Goal: Task Accomplishment & Management: Complete application form

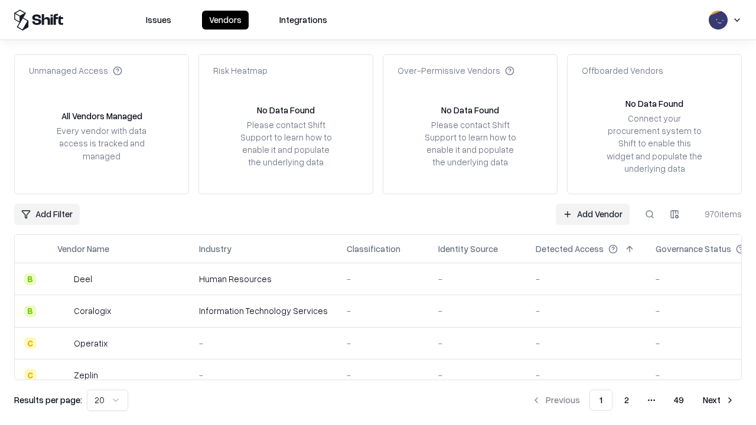
click at [593, 214] on link "Add Vendor" at bounding box center [593, 214] width 74 height 21
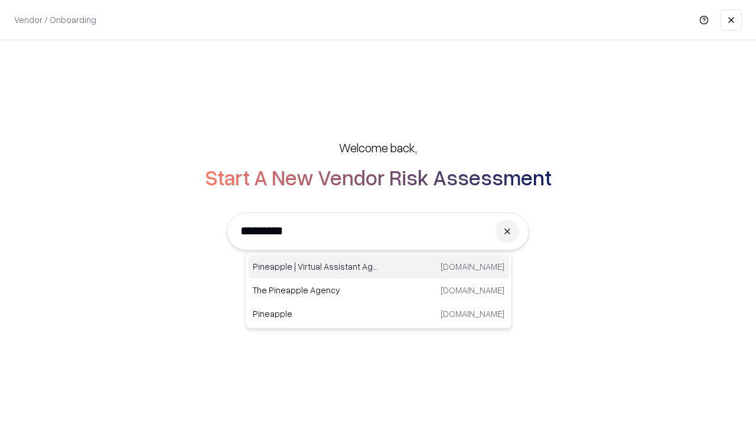
click at [379, 267] on div "Pineapple | Virtual Assistant Agency trypineapple.com" at bounding box center [378, 267] width 261 height 24
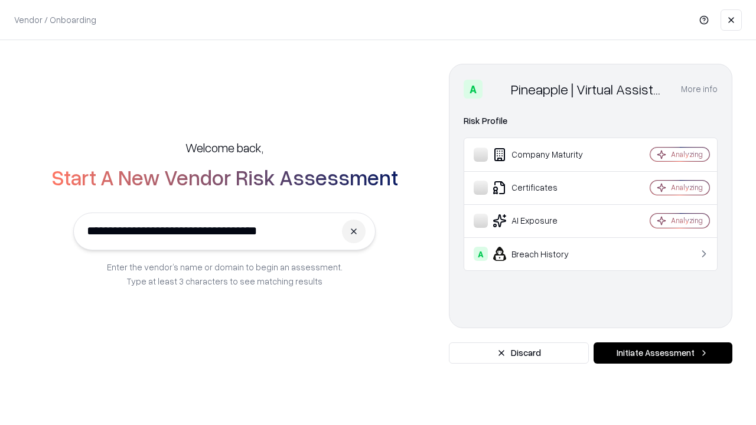
type input "**********"
click at [663, 353] on button "Initiate Assessment" at bounding box center [663, 353] width 139 height 21
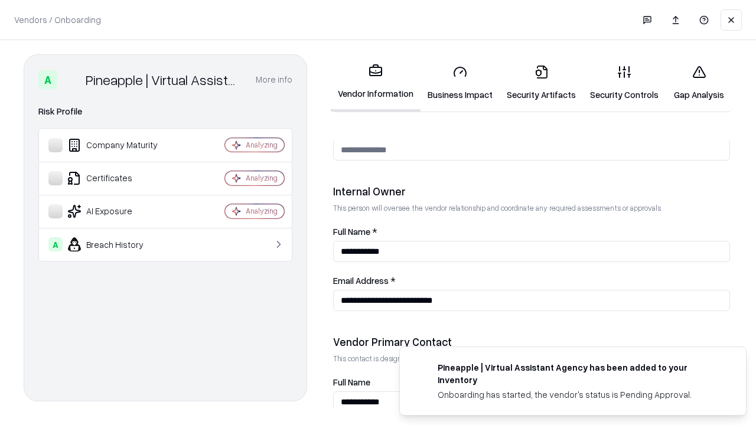
scroll to position [612, 0]
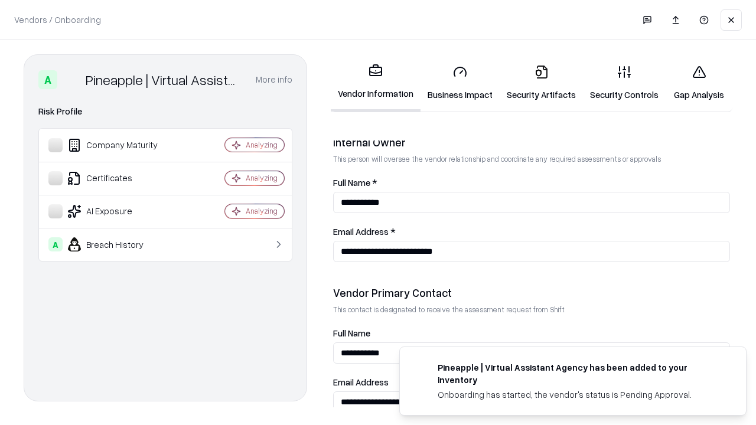
click at [460, 83] on link "Business Impact" at bounding box center [460, 83] width 79 height 55
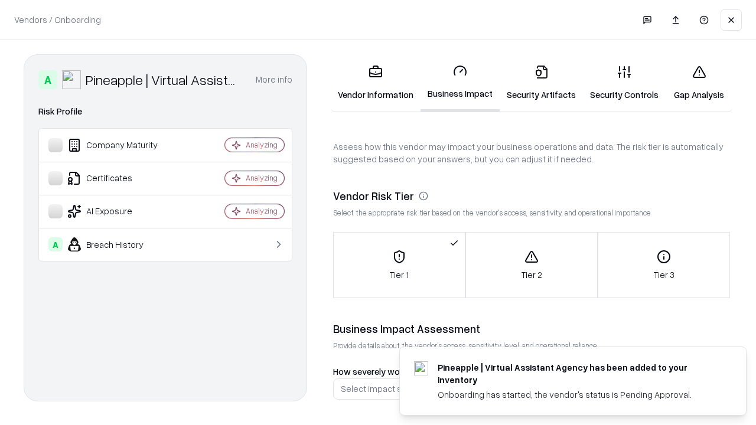
click at [541, 83] on link "Security Artifacts" at bounding box center [541, 83] width 83 height 55
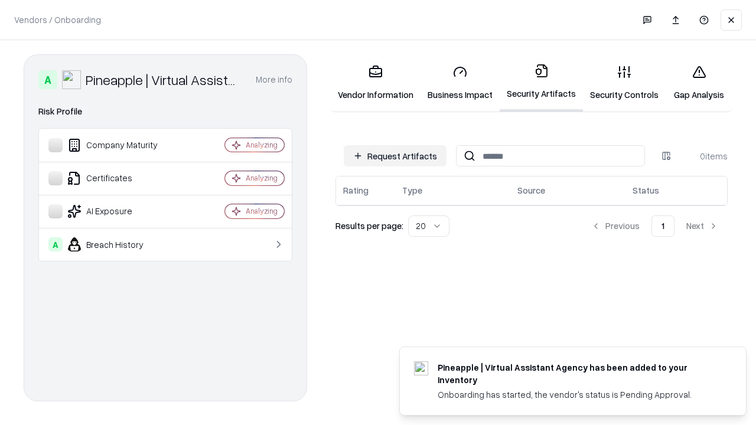
click at [395, 156] on button "Request Artifacts" at bounding box center [395, 155] width 103 height 21
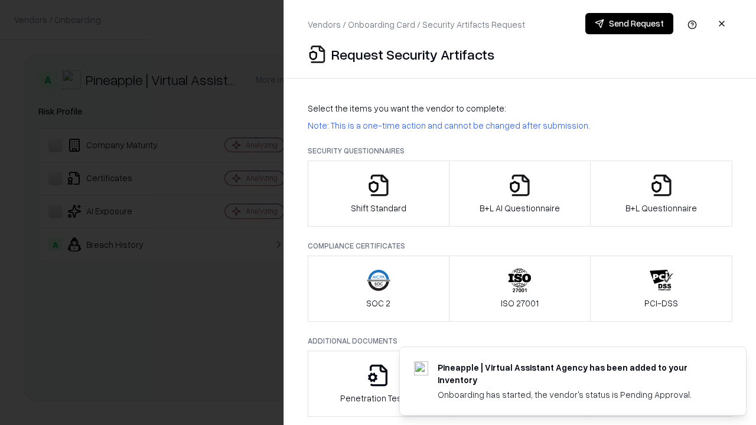
click at [378, 194] on icon "button" at bounding box center [379, 186] width 24 height 24
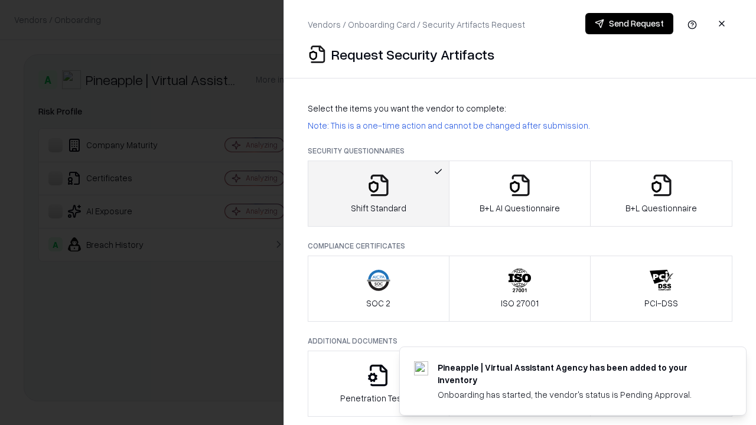
click at [629, 24] on button "Send Request" at bounding box center [630, 23] width 88 height 21
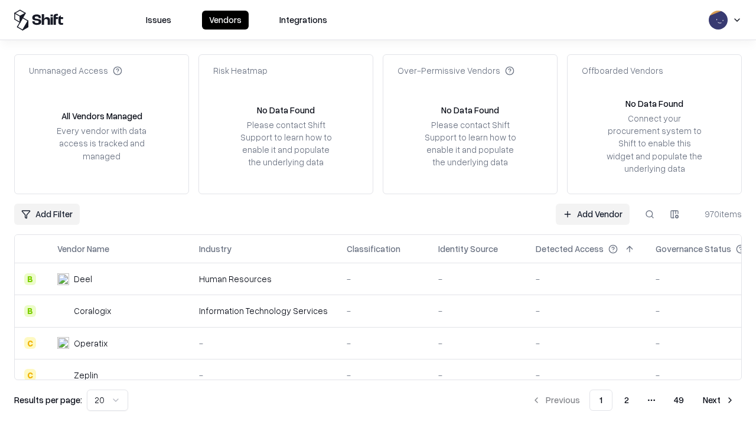
click at [650, 214] on button at bounding box center [649, 214] width 21 height 21
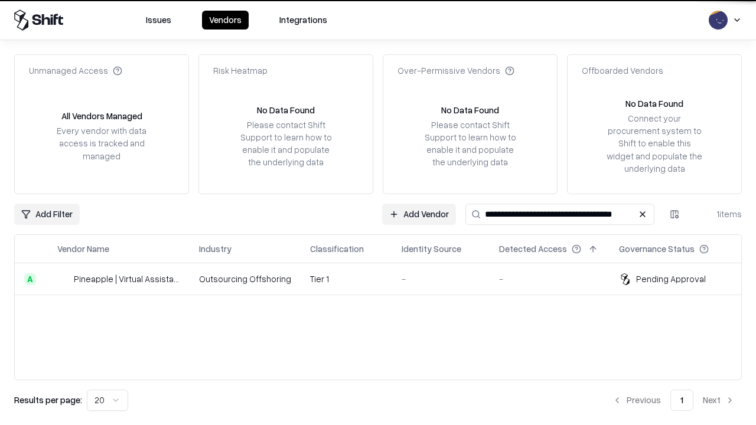
type input "**********"
click at [385, 279] on td "Tier 1" at bounding box center [347, 280] width 92 height 32
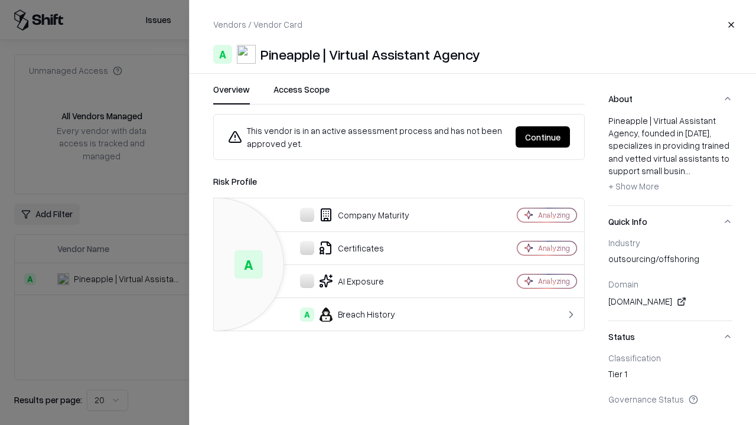
click at [543, 137] on button "Continue" at bounding box center [543, 136] width 54 height 21
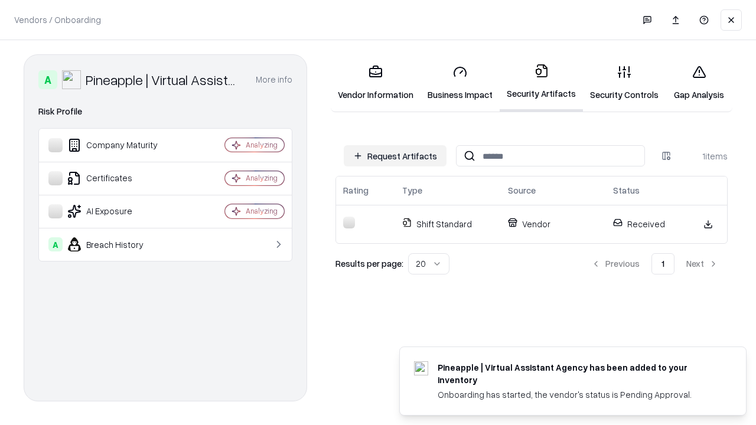
click at [625, 83] on link "Security Controls" at bounding box center [624, 83] width 83 height 55
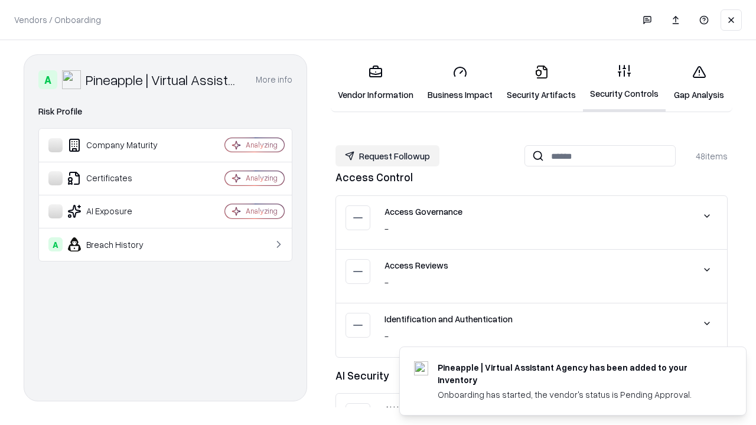
click at [388, 156] on button "Request Followup" at bounding box center [388, 155] width 104 height 21
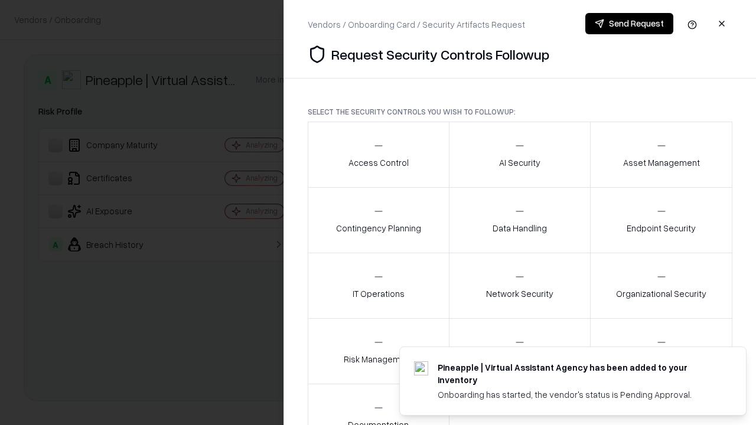
click at [378, 155] on div "Access Control" at bounding box center [379, 154] width 60 height 29
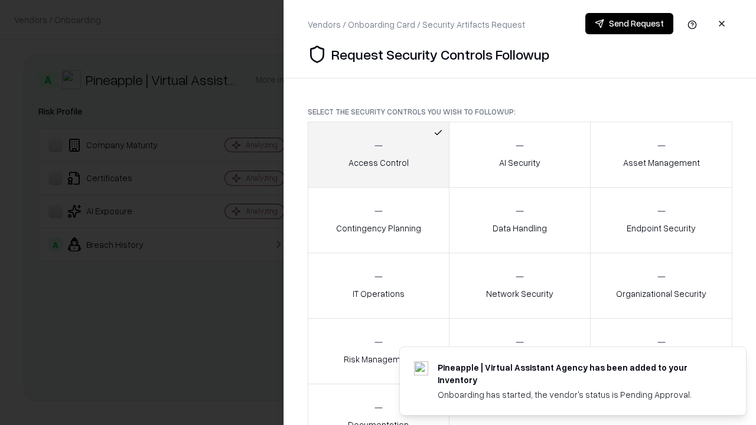
click at [629, 24] on button "Send Request" at bounding box center [630, 23] width 88 height 21
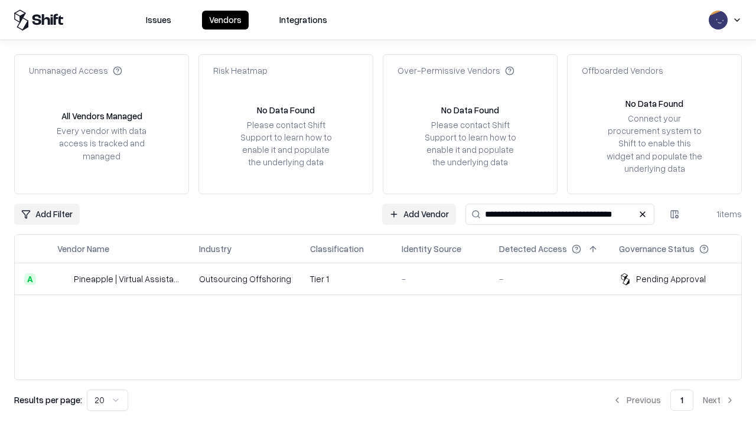
type input "**********"
click at [385, 279] on td "Tier 1" at bounding box center [347, 280] width 92 height 32
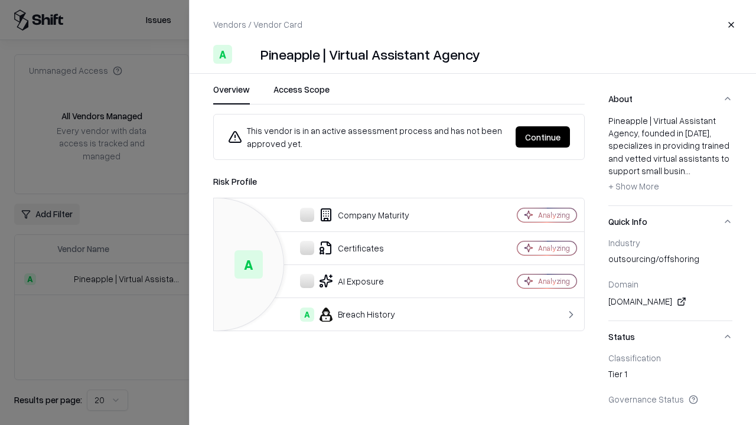
click at [543, 137] on button "Continue" at bounding box center [543, 136] width 54 height 21
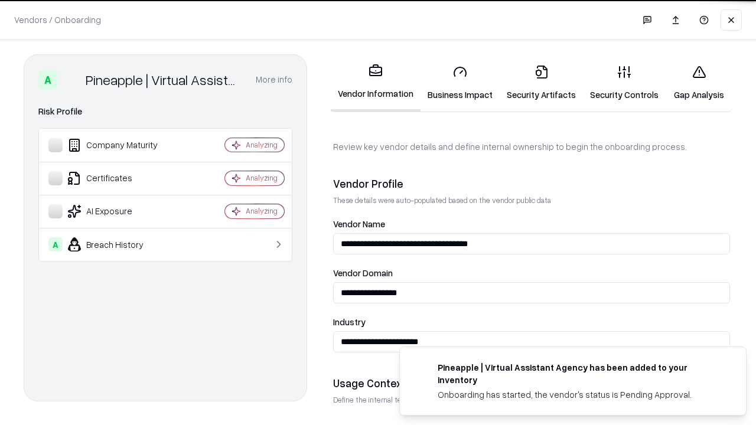
click at [699, 83] on link "Gap Analysis" at bounding box center [699, 83] width 67 height 55
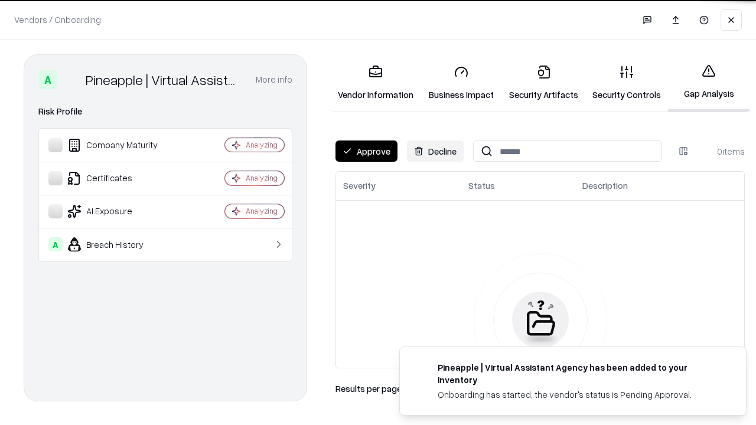
click at [366, 151] on button "Approve" at bounding box center [367, 151] width 62 height 21
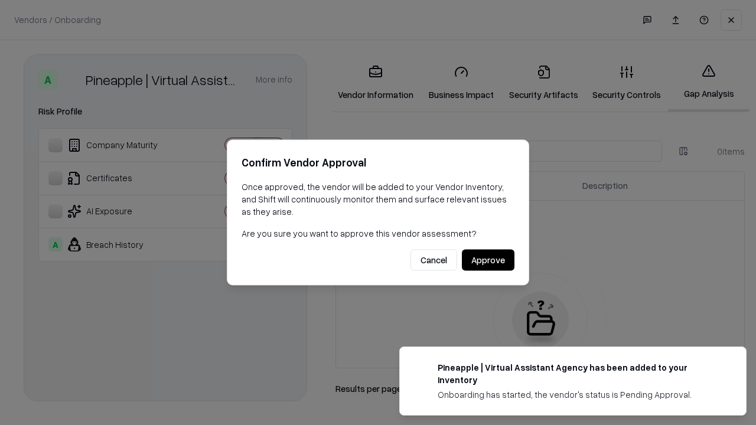
click at [488, 260] on button "Approve" at bounding box center [488, 260] width 53 height 21
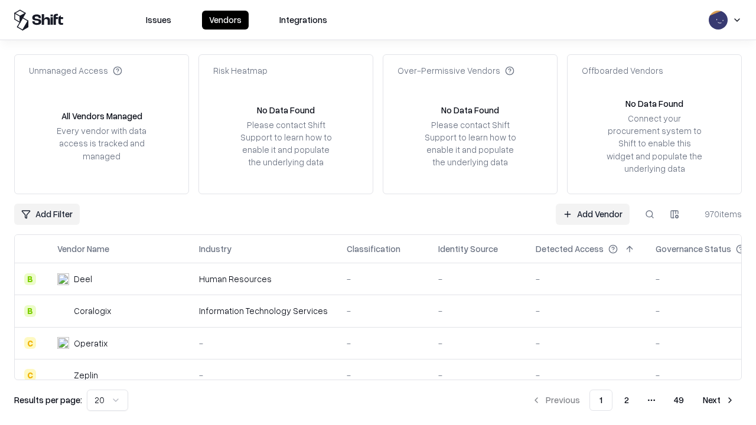
type input "**********"
click at [593, 214] on link "Add Vendor" at bounding box center [593, 214] width 74 height 21
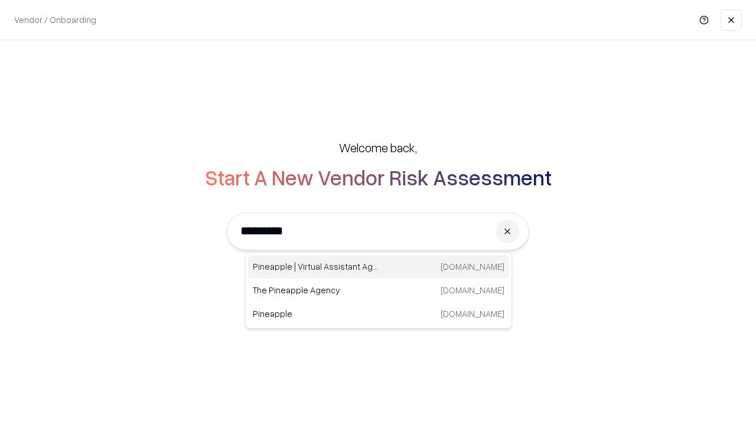
click at [379, 267] on div "Pineapple | Virtual Assistant Agency trypineapple.com" at bounding box center [378, 267] width 261 height 24
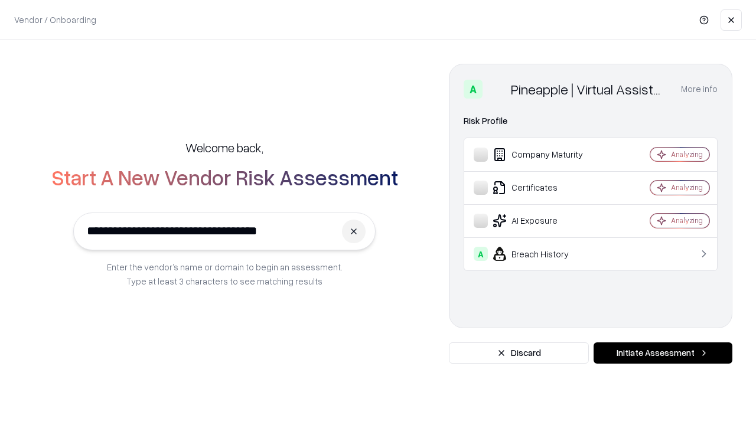
type input "**********"
click at [663, 353] on button "Initiate Assessment" at bounding box center [663, 353] width 139 height 21
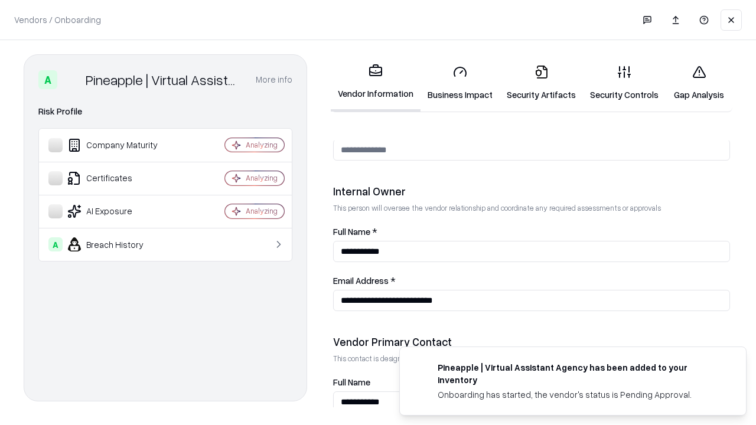
scroll to position [612, 0]
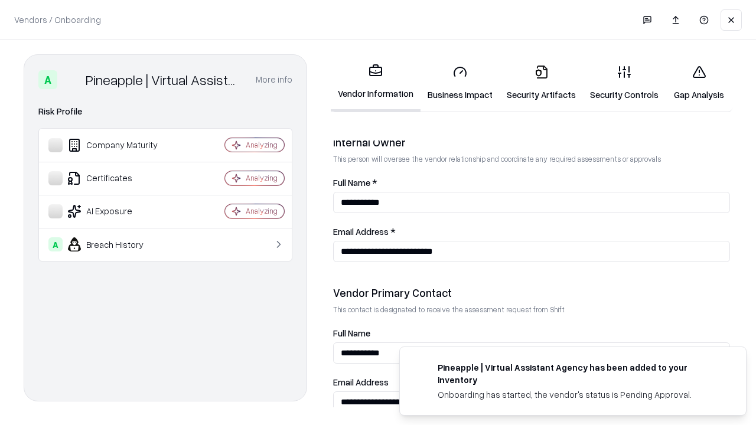
click at [699, 83] on link "Gap Analysis" at bounding box center [699, 83] width 67 height 55
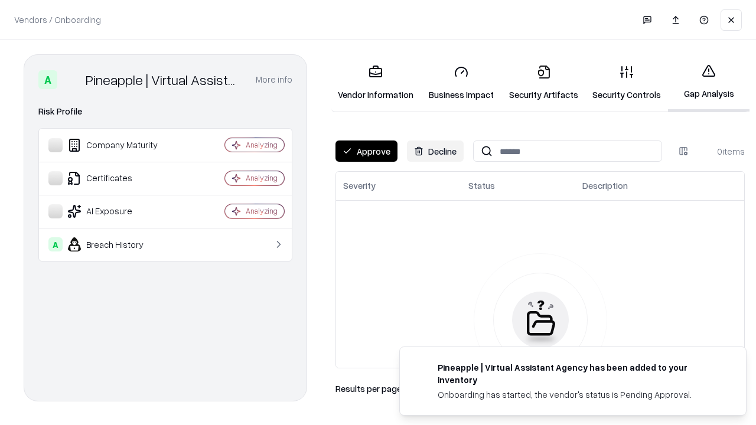
click at [366, 151] on button "Approve" at bounding box center [367, 151] width 62 height 21
